Goal: Information Seeking & Learning: Compare options

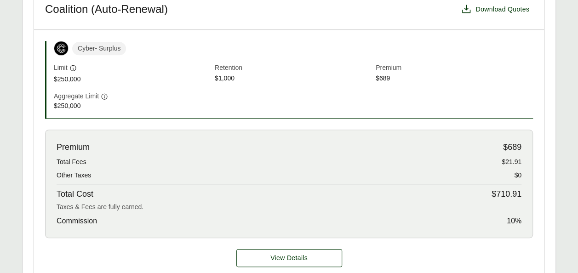
scroll to position [292, 0]
click at [284, 268] on div "View Details" at bounding box center [289, 258] width 510 height 40
click at [288, 256] on span "View Details" at bounding box center [288, 258] width 37 height 10
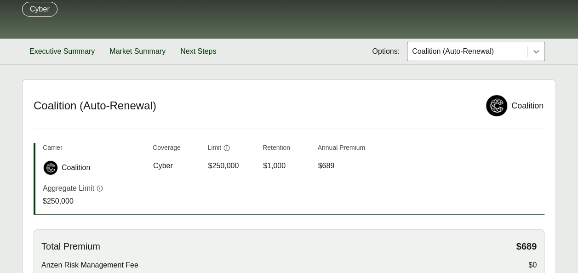
scroll to position [87, 0]
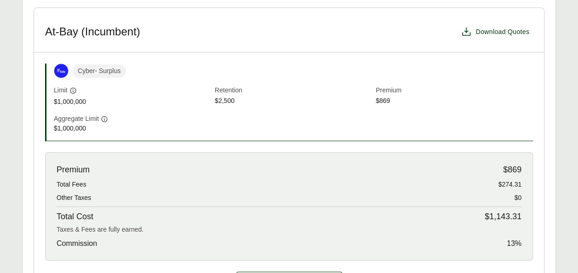
scroll to position [305, 0]
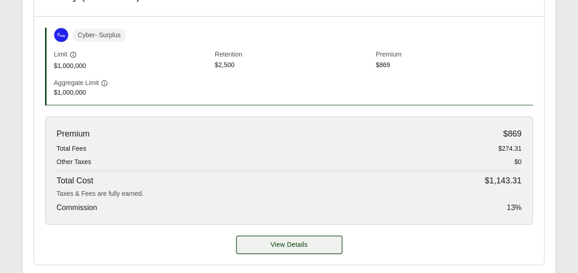
click at [286, 248] on button "View Details" at bounding box center [289, 245] width 106 height 18
click at [294, 246] on span "View Details" at bounding box center [288, 245] width 37 height 10
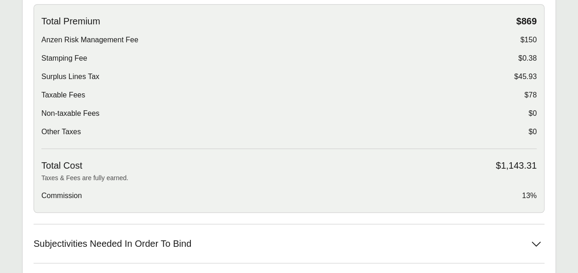
scroll to position [316, 0]
